Goal: Task Accomplishment & Management: Manage account settings

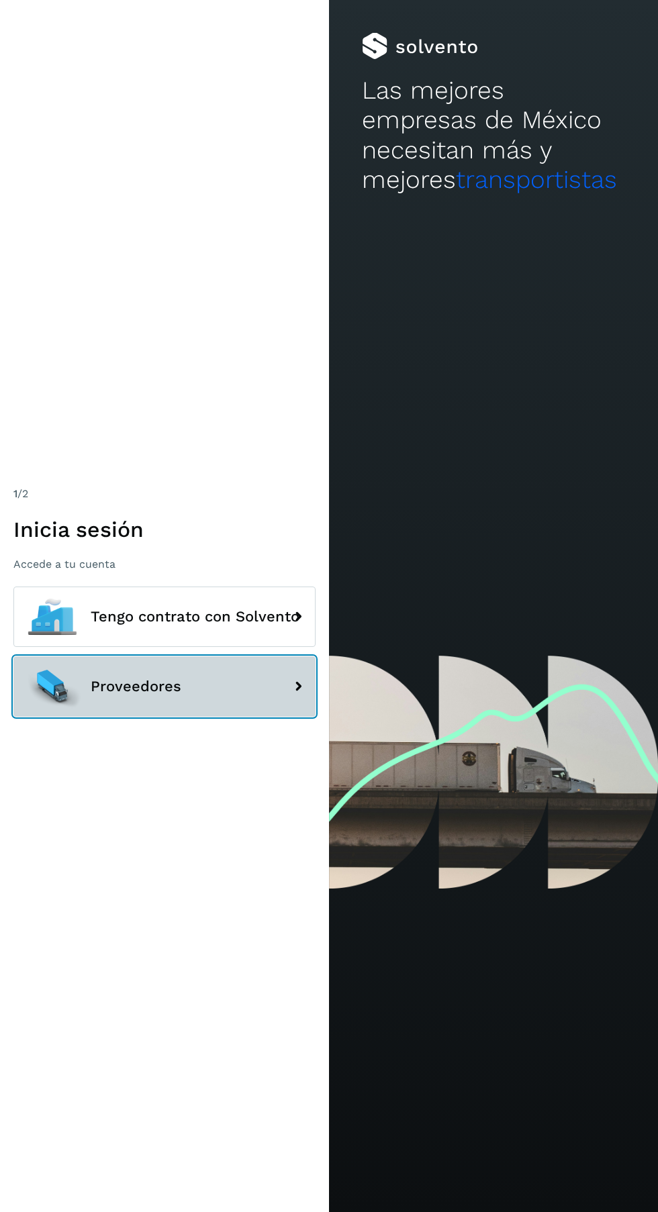
click at [205, 717] on button "Proveedores" at bounding box center [164, 686] width 302 height 60
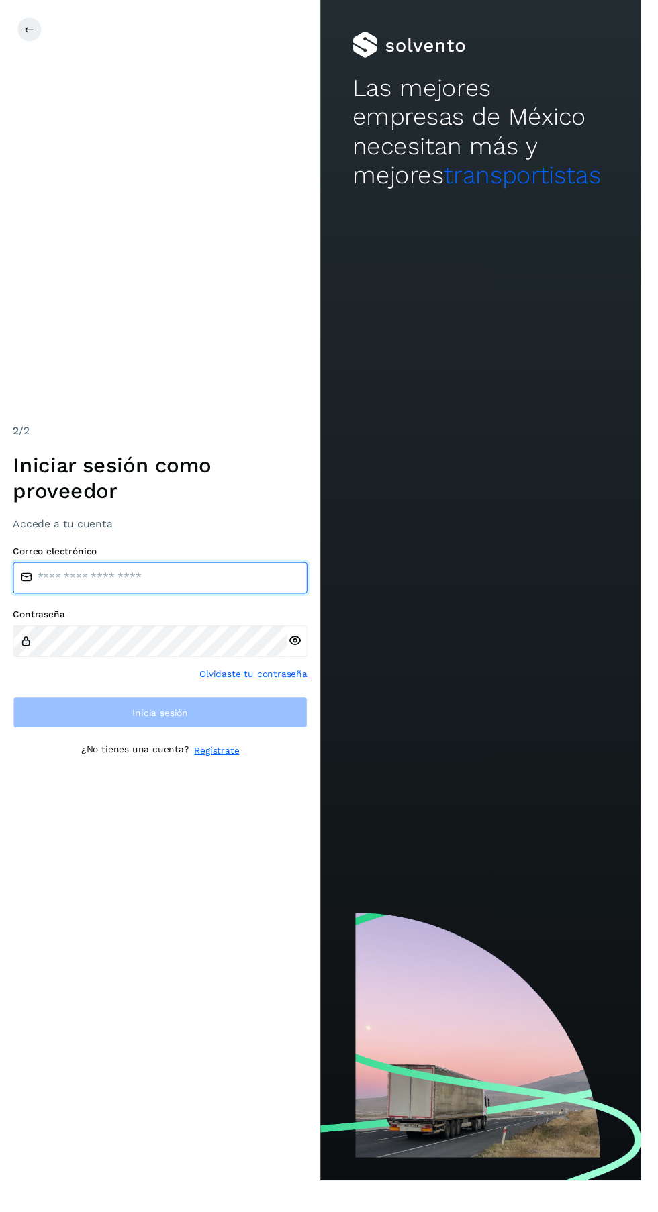
click at [217, 609] on input "email" at bounding box center [164, 593] width 302 height 32
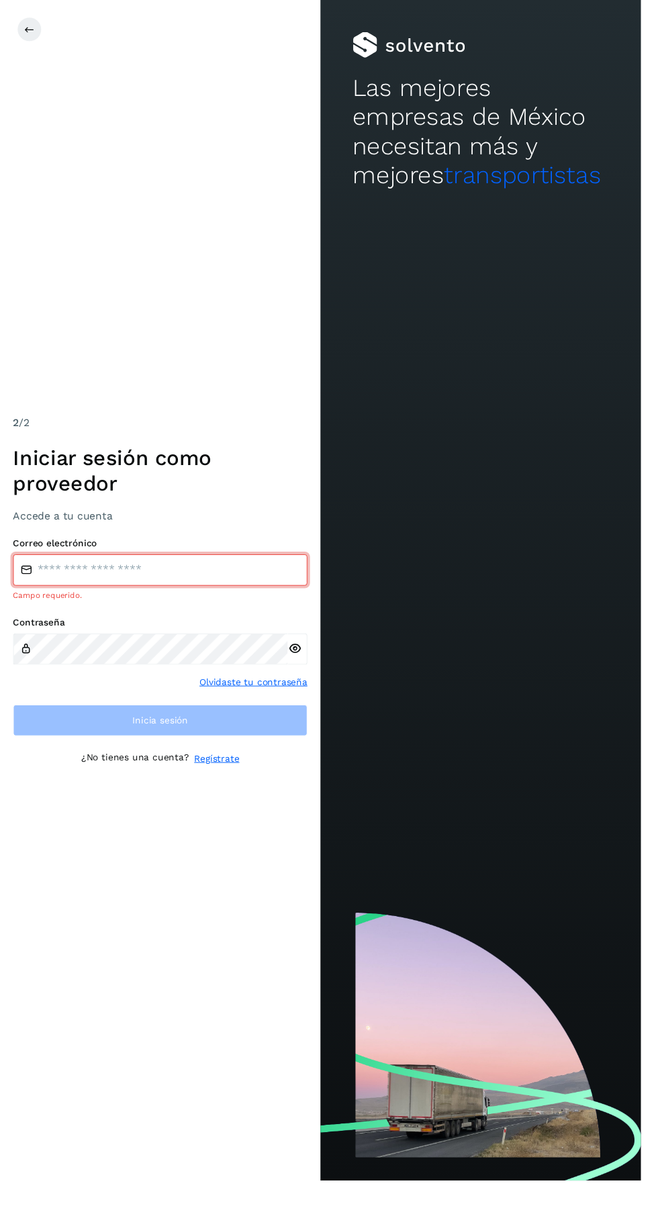
type input "**********"
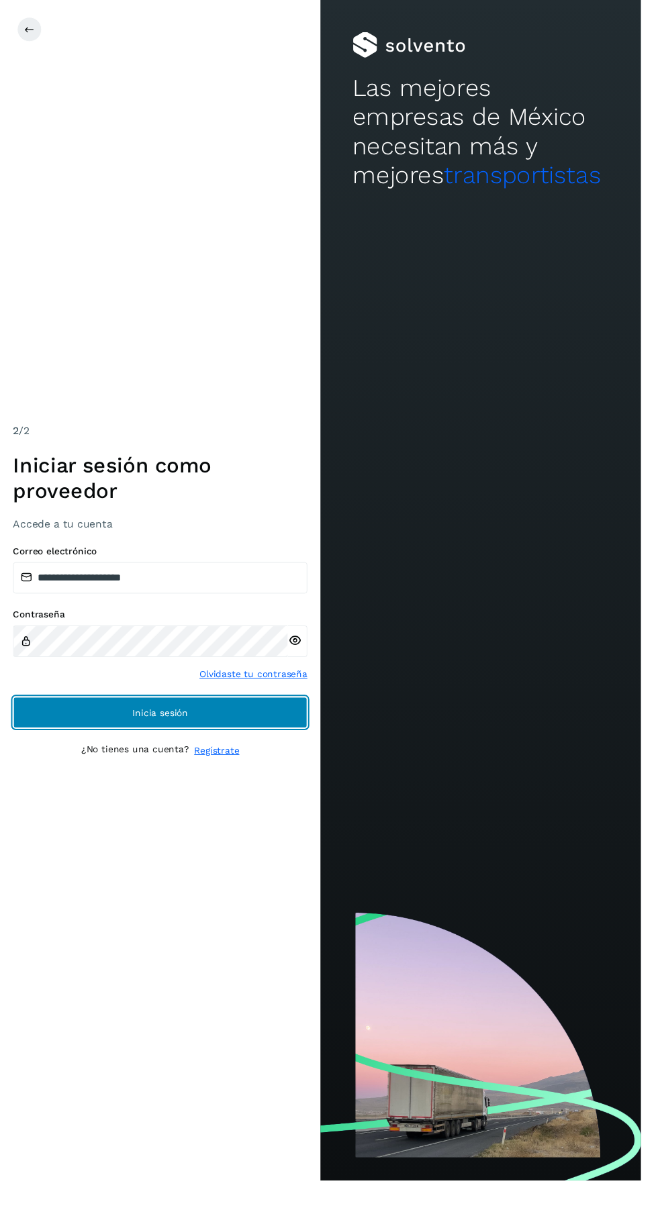
click at [263, 748] on button "Inicia sesión" at bounding box center [164, 731] width 302 height 32
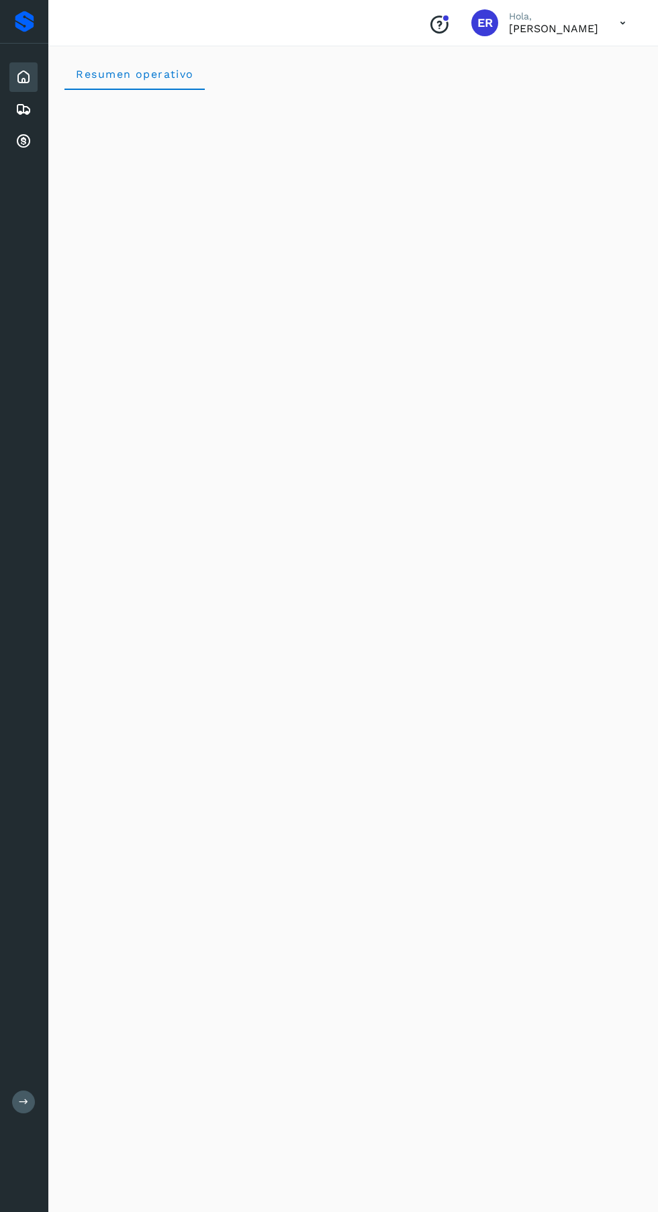
click at [23, 142] on icon at bounding box center [23, 142] width 16 height 16
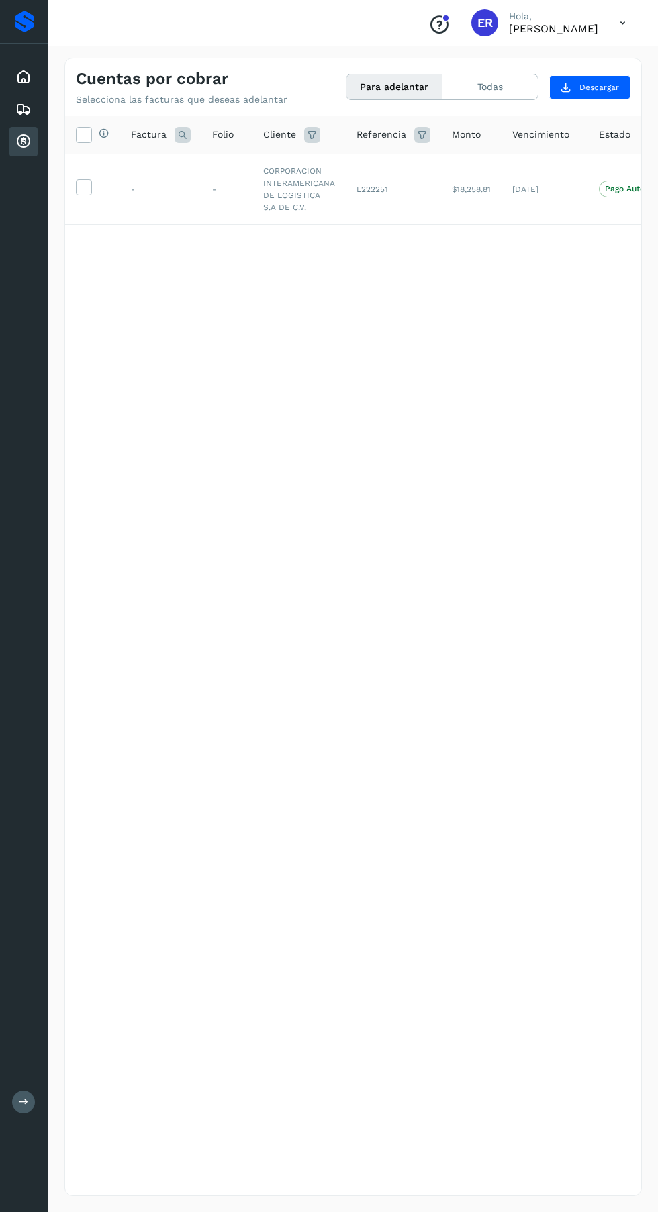
click at [619, 15] on icon at bounding box center [623, 23] width 28 height 28
click at [566, 50] on div "Cerrar sesión" at bounding box center [556, 60] width 160 height 25
